Goal: Obtain resource: Obtain resource

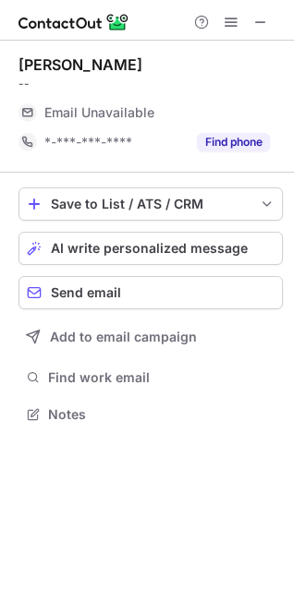
scroll to position [401, 294]
click at [257, 30] on span at bounding box center [260, 22] width 15 height 15
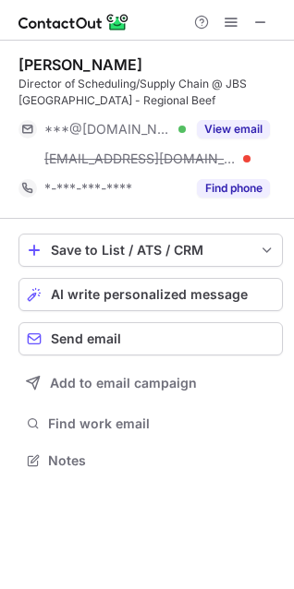
scroll to position [447, 294]
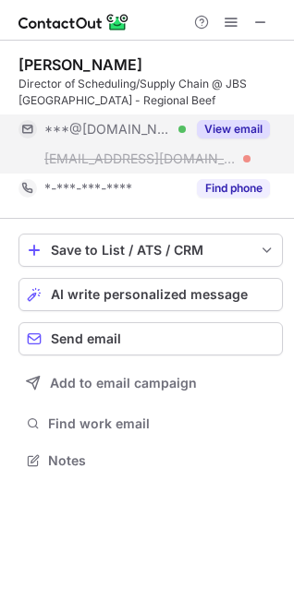
click at [258, 121] on button "View email" at bounding box center [233, 129] width 73 height 18
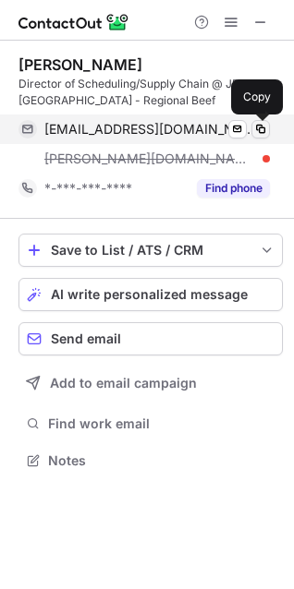
click at [261, 131] on span at bounding box center [260, 129] width 15 height 15
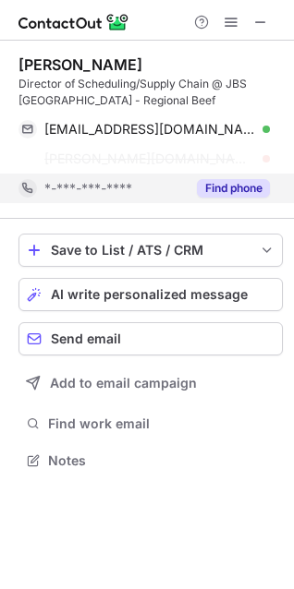
click at [242, 184] on button "Find phone" at bounding box center [233, 188] width 73 height 18
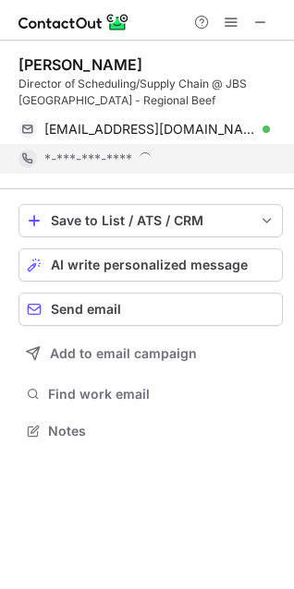
scroll to position [418, 294]
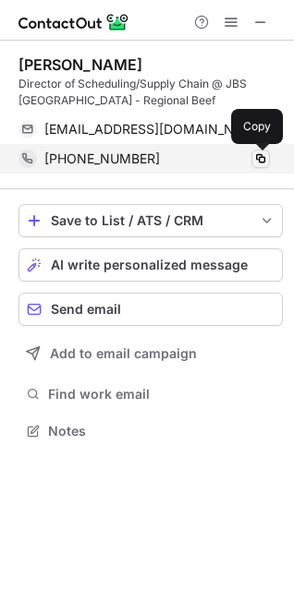
click at [261, 158] on span at bounding box center [260, 159] width 15 height 15
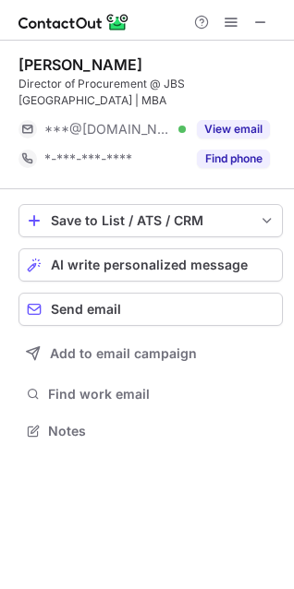
scroll to position [401, 294]
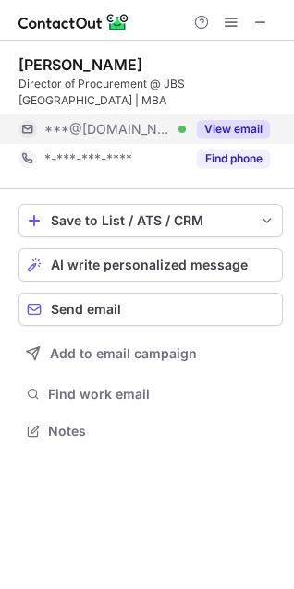
click at [218, 120] on button "View email" at bounding box center [233, 129] width 73 height 18
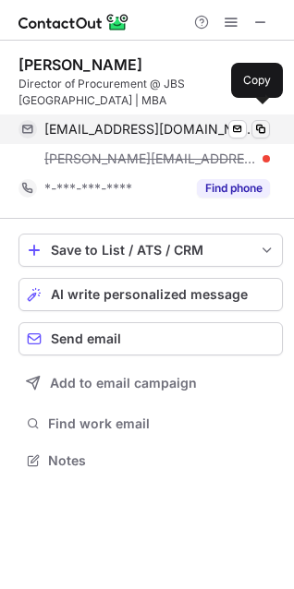
click at [255, 122] on span at bounding box center [260, 129] width 15 height 15
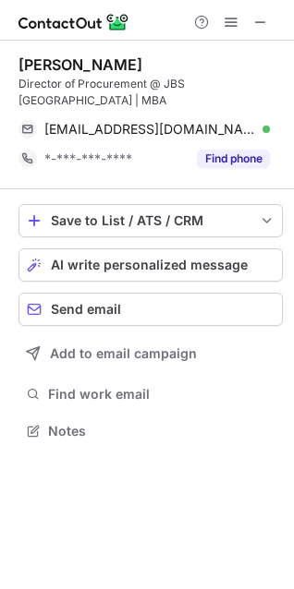
scroll to position [401, 294]
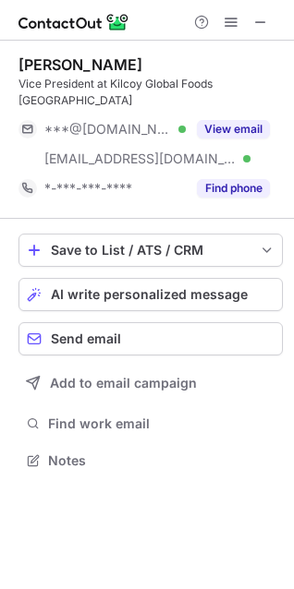
scroll to position [447, 294]
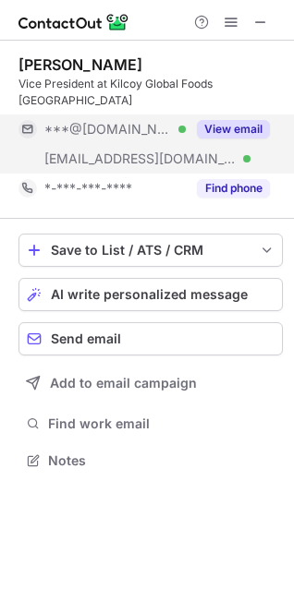
click at [230, 136] on button "View email" at bounding box center [233, 129] width 73 height 18
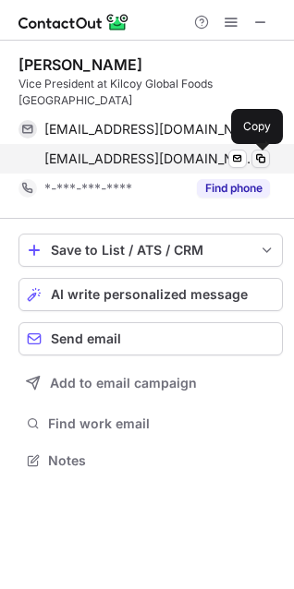
click at [256, 160] on span at bounding box center [260, 159] width 15 height 15
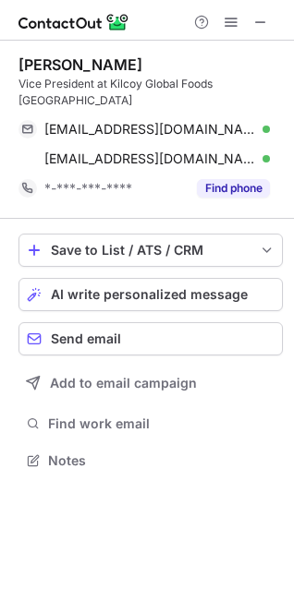
click at [287, 88] on div "Scott Blackwill Vice President at Kilcoy Global Foods North America rsblackwill…" at bounding box center [147, 265] width 294 height 448
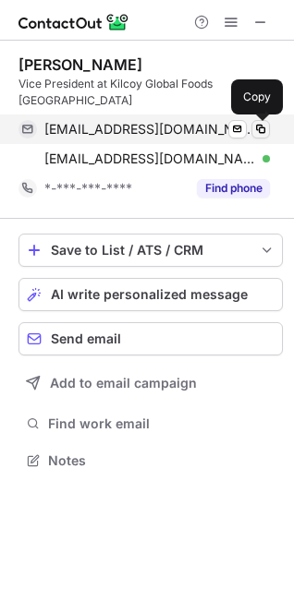
click at [264, 132] on span at bounding box center [260, 129] width 15 height 15
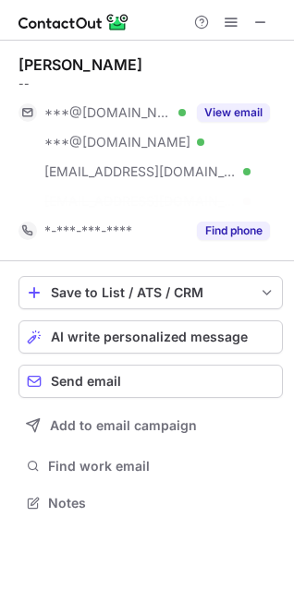
scroll to position [460, 294]
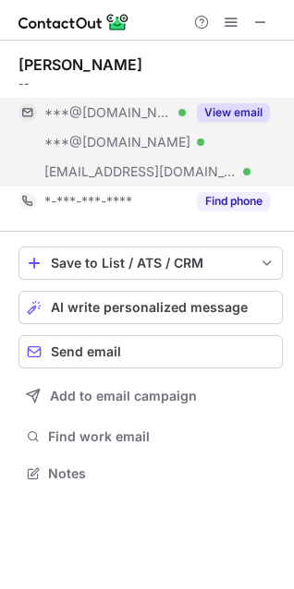
click at [237, 108] on button "View email" at bounding box center [233, 112] width 73 height 18
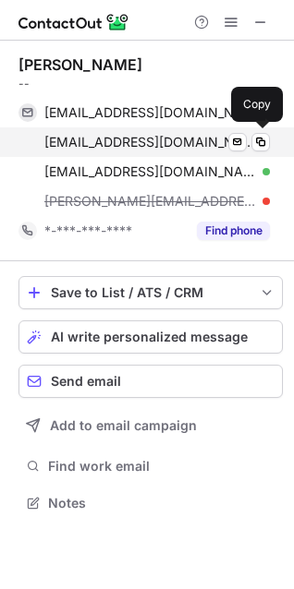
scroll to position [490, 294]
click at [263, 139] on span at bounding box center [260, 142] width 15 height 15
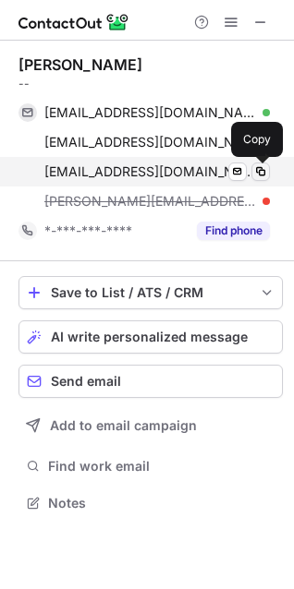
click at [255, 171] on span at bounding box center [260, 171] width 15 height 15
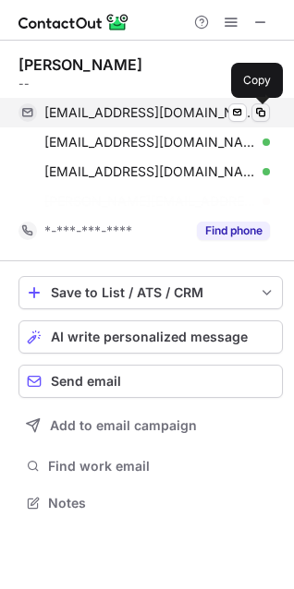
click at [263, 111] on span at bounding box center [260, 112] width 15 height 15
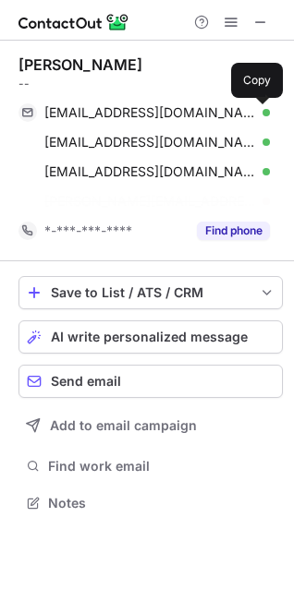
scroll to position [460, 294]
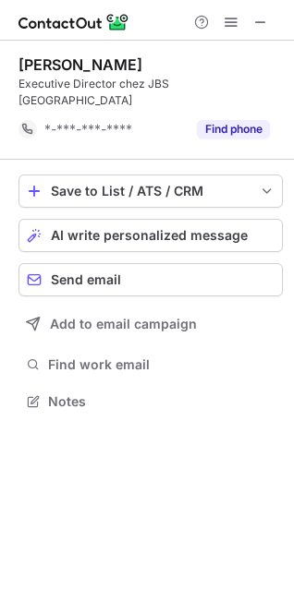
scroll to position [371, 294]
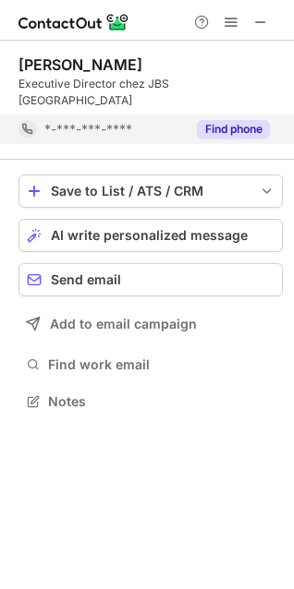
click at [237, 120] on button "Find phone" at bounding box center [233, 129] width 73 height 18
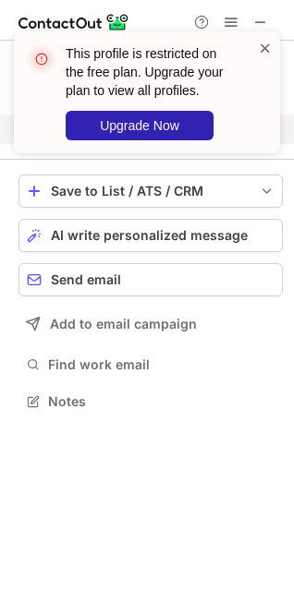
click at [267, 47] on span at bounding box center [265, 48] width 15 height 18
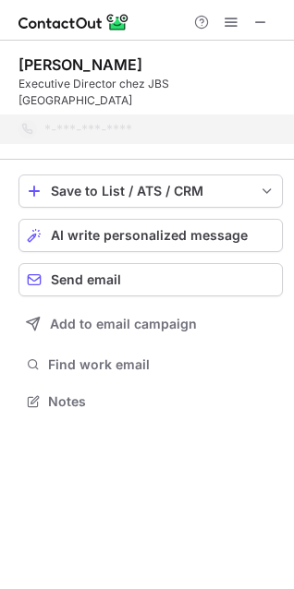
click at [267, 20] on div "This profile is restricted on the free plan. Upgrade your plan to view all prof…" at bounding box center [147, 100] width 296 height 174
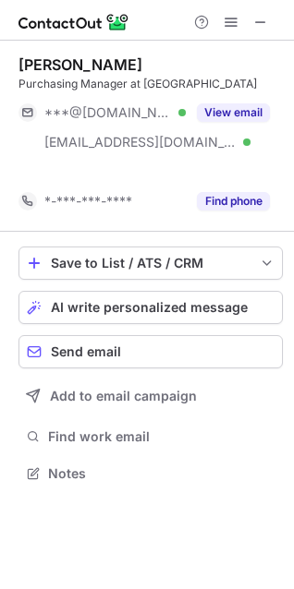
scroll to position [431, 294]
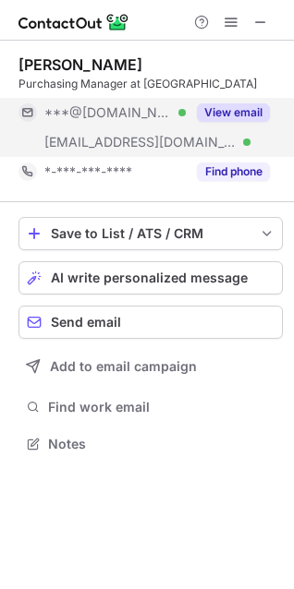
click at [241, 119] on button "View email" at bounding box center [233, 112] width 73 height 18
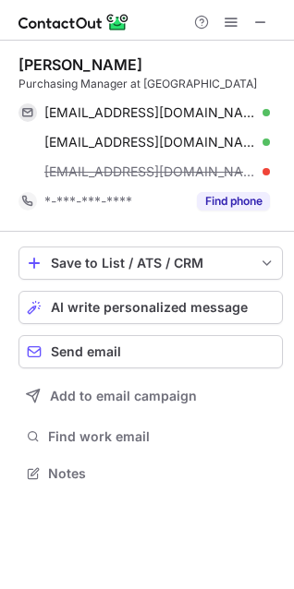
scroll to position [460, 294]
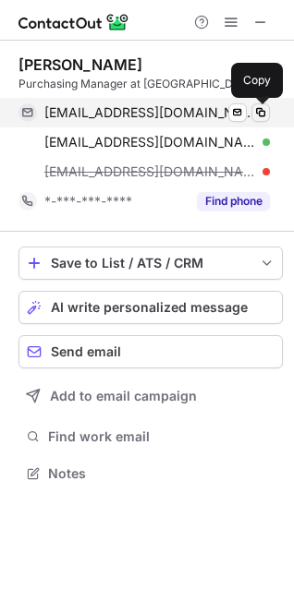
click at [257, 114] on span at bounding box center [260, 112] width 15 height 15
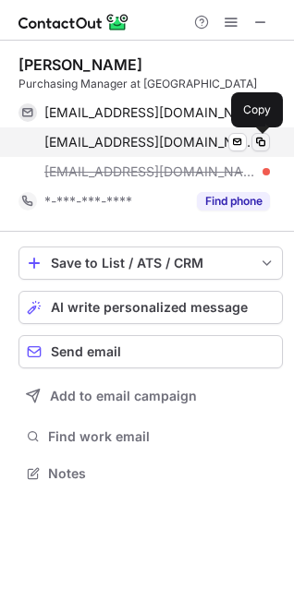
click at [260, 142] on span at bounding box center [260, 142] width 15 height 15
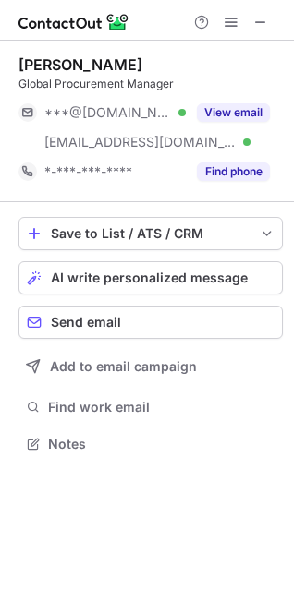
scroll to position [431, 294]
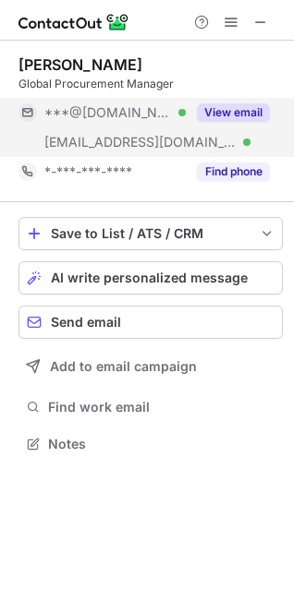
click at [237, 104] on button "View email" at bounding box center [233, 112] width 73 height 18
